Goal: Task Accomplishment & Management: Manage account settings

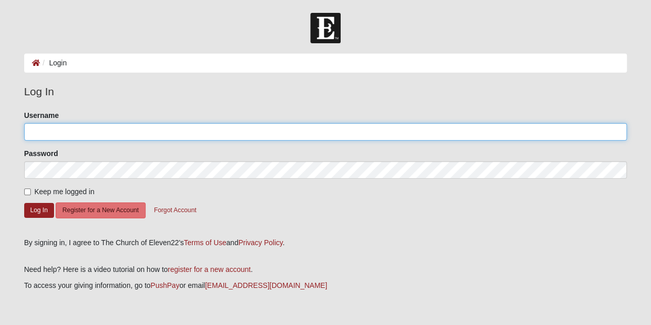
click at [92, 135] on input "Username" at bounding box center [325, 131] width 603 height 17
click at [30, 134] on input "echloes" at bounding box center [325, 131] width 603 height 17
type input "1echloes"
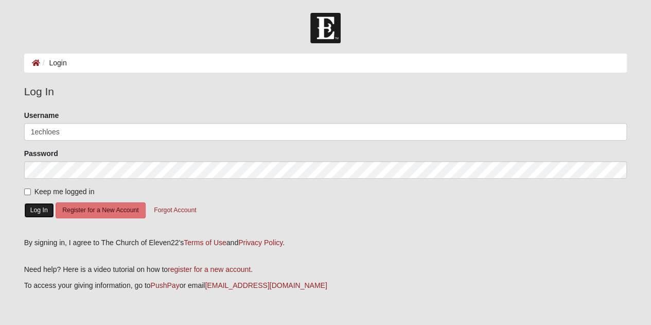
click at [42, 215] on button "Log In" at bounding box center [39, 210] width 30 height 15
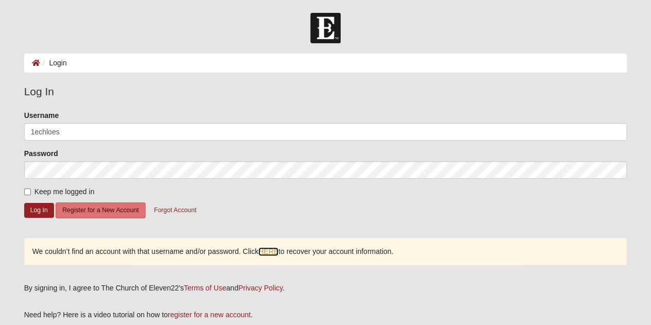
click at [278, 252] on link "HERE" at bounding box center [268, 251] width 20 height 9
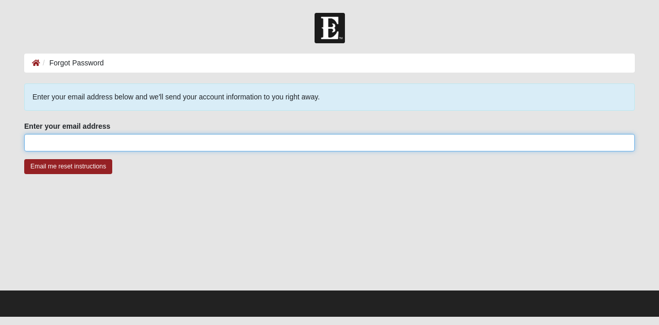
click at [132, 142] on input "Enter your email address" at bounding box center [329, 142] width 610 height 17
type input "1echloes@gmail.com"
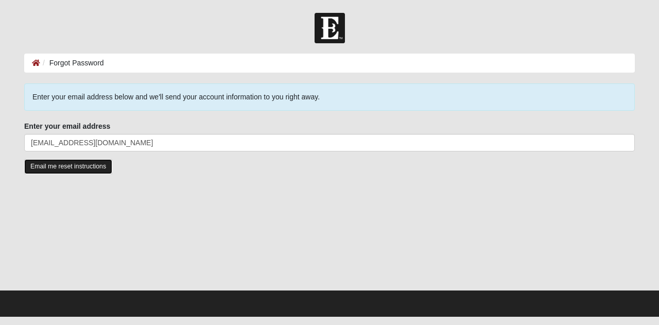
click at [63, 170] on input "Email me reset instructions" at bounding box center [68, 166] width 88 height 15
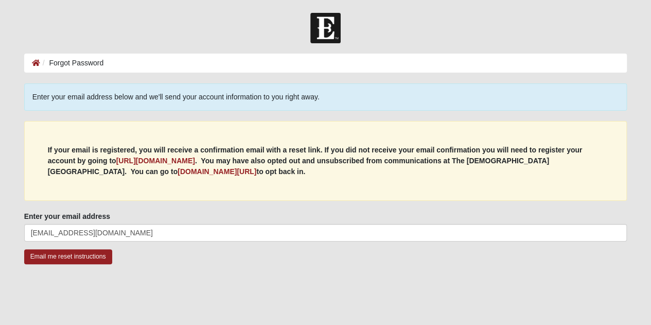
click at [339, 28] on img at bounding box center [325, 28] width 30 height 30
